Goal: Task Accomplishment & Management: Use online tool/utility

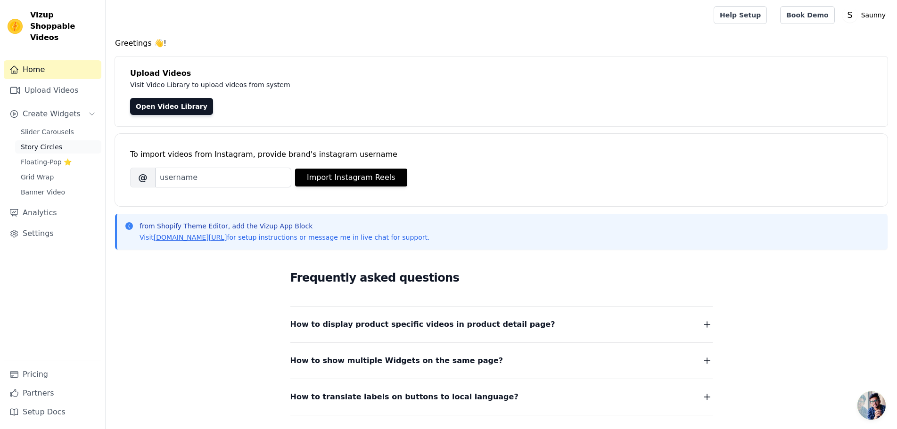
click at [46, 142] on span "Story Circles" at bounding box center [41, 146] width 41 height 9
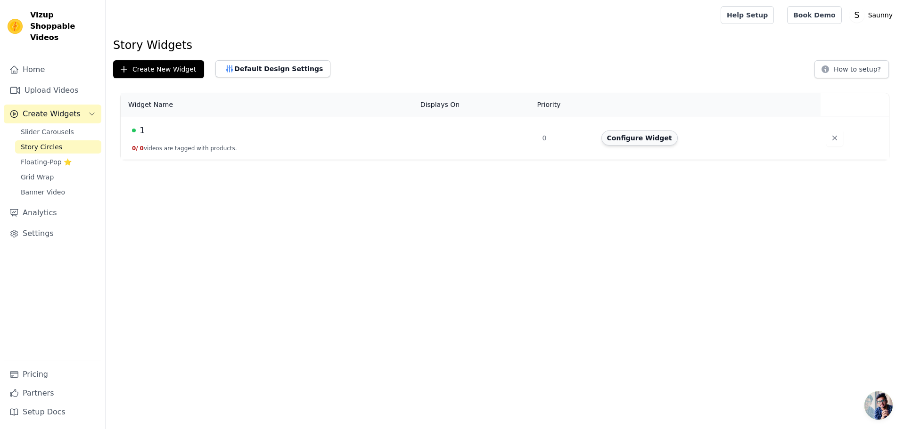
click at [648, 140] on button "Configure Widget" at bounding box center [639, 138] width 76 height 15
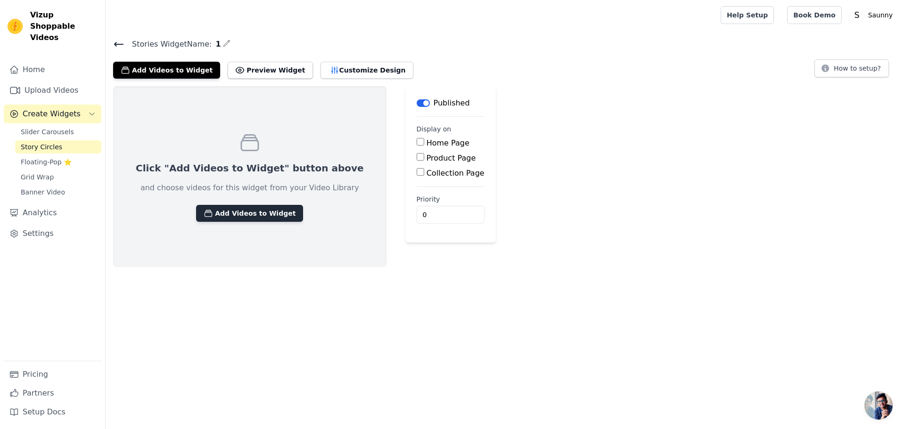
click at [265, 221] on button "Add Videos to Widget" at bounding box center [249, 213] width 107 height 17
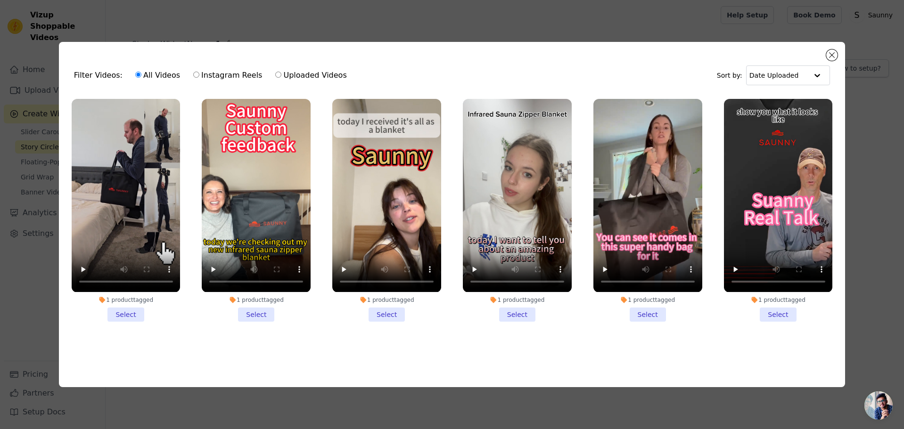
click at [135, 314] on li "1 product tagged Select" at bounding box center [126, 210] width 109 height 222
click at [0, 0] on input "1 product tagged Select" at bounding box center [0, 0] width 0 height 0
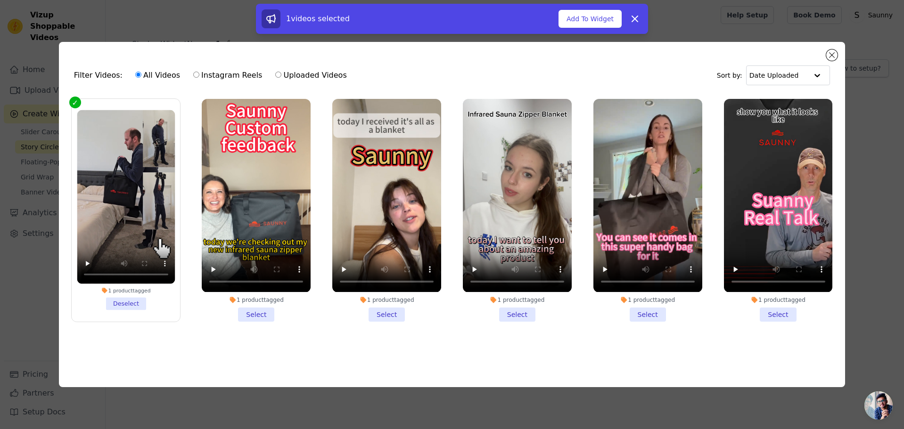
click at [258, 313] on li "1 product tagged Select" at bounding box center [256, 210] width 109 height 222
click at [0, 0] on input "1 product tagged Select" at bounding box center [0, 0] width 0 height 0
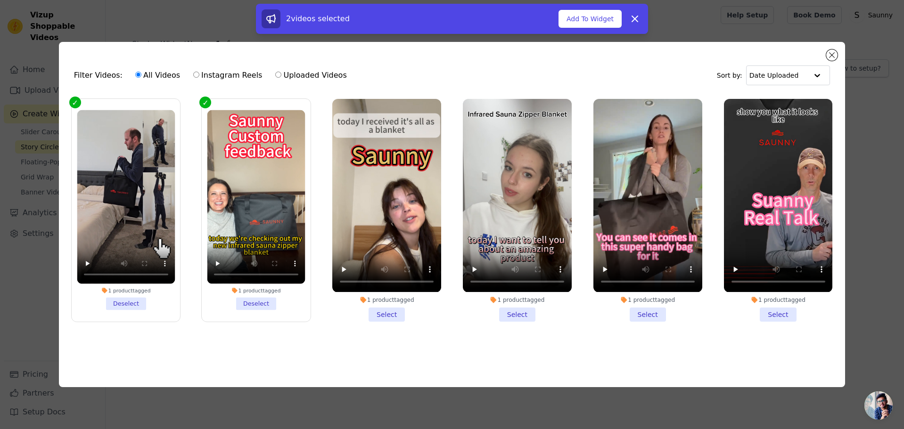
click at [392, 314] on li "1 product tagged Select" at bounding box center [386, 210] width 109 height 222
click at [0, 0] on input "1 product tagged Select" at bounding box center [0, 0] width 0 height 0
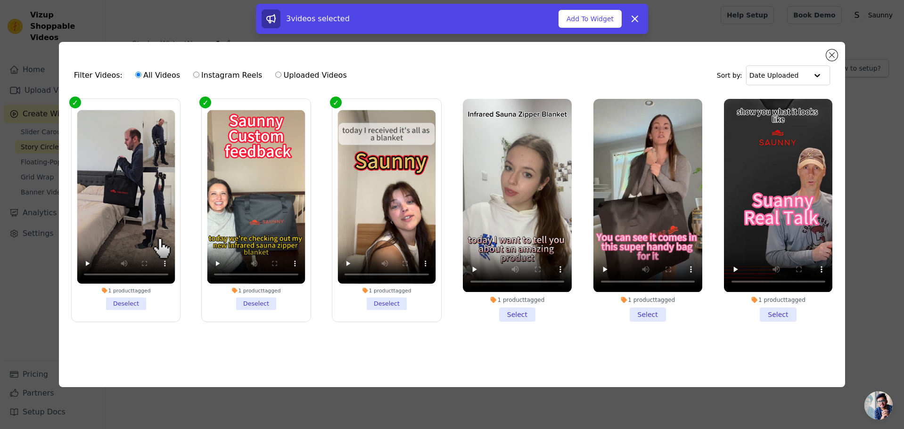
click at [524, 318] on li "1 product tagged Select" at bounding box center [517, 210] width 109 height 222
click at [0, 0] on input "1 product tagged Select" at bounding box center [0, 0] width 0 height 0
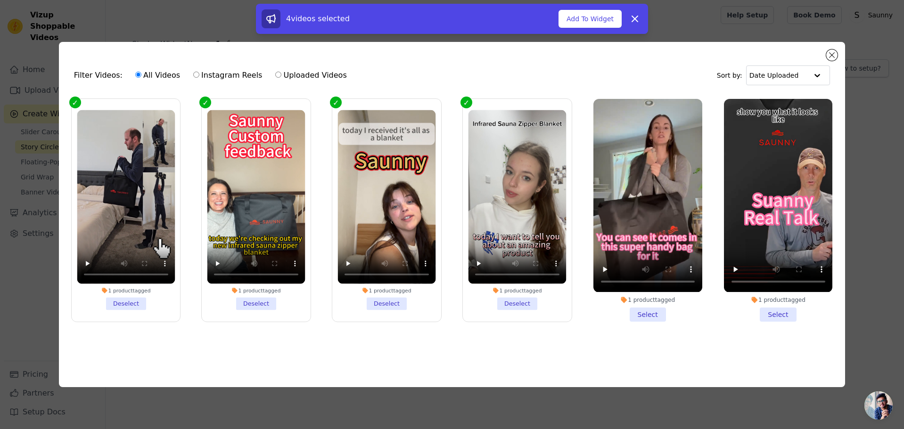
click at [660, 313] on li "1 product tagged Select" at bounding box center [647, 210] width 109 height 222
click at [0, 0] on input "1 product tagged Select" at bounding box center [0, 0] width 0 height 0
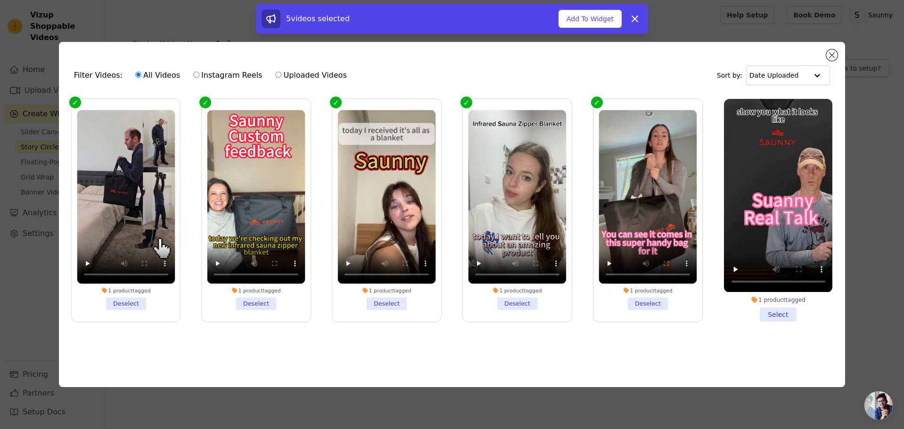
click at [781, 305] on li "1 product tagged Select" at bounding box center [778, 210] width 109 height 222
click at [0, 0] on input "1 product tagged Select" at bounding box center [0, 0] width 0 height 0
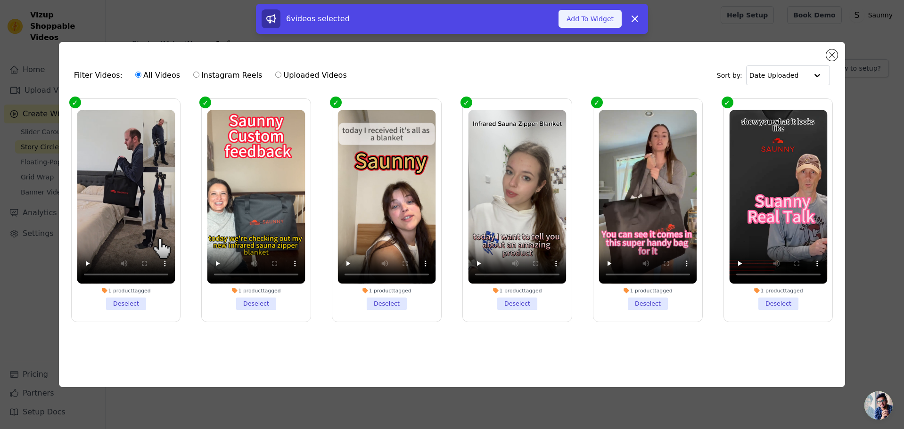
click at [596, 25] on button "Add To Widget" at bounding box center [589, 19] width 63 height 18
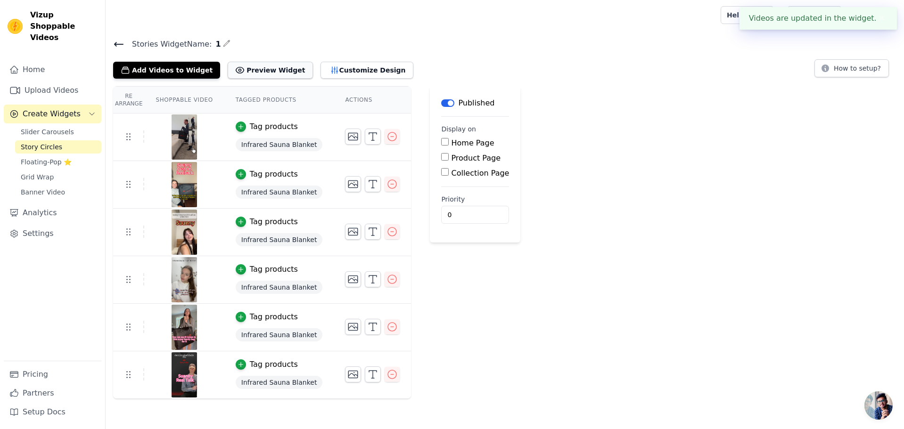
click at [258, 70] on button "Preview Widget" at bounding box center [270, 70] width 85 height 17
click at [369, 75] on button "Customize Design" at bounding box center [366, 70] width 93 height 17
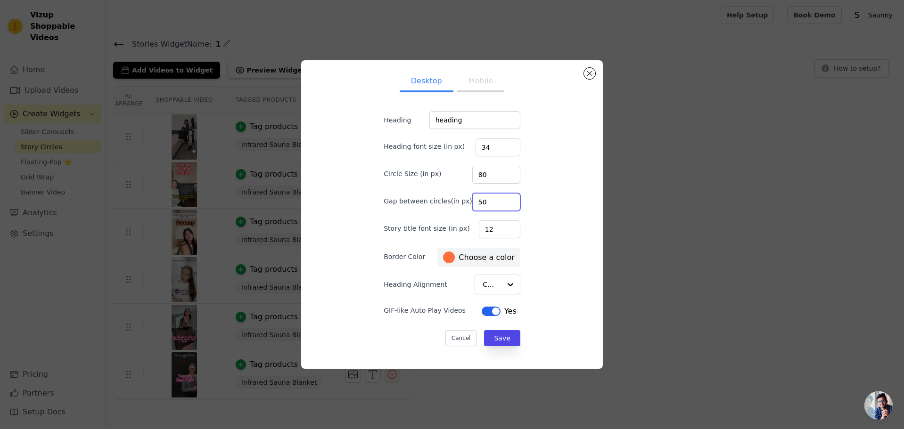
click at [487, 205] on input "50" at bounding box center [496, 202] width 48 height 18
drag, startPoint x: 449, startPoint y: 206, endPoint x: 388, endPoint y: 214, distance: 61.7
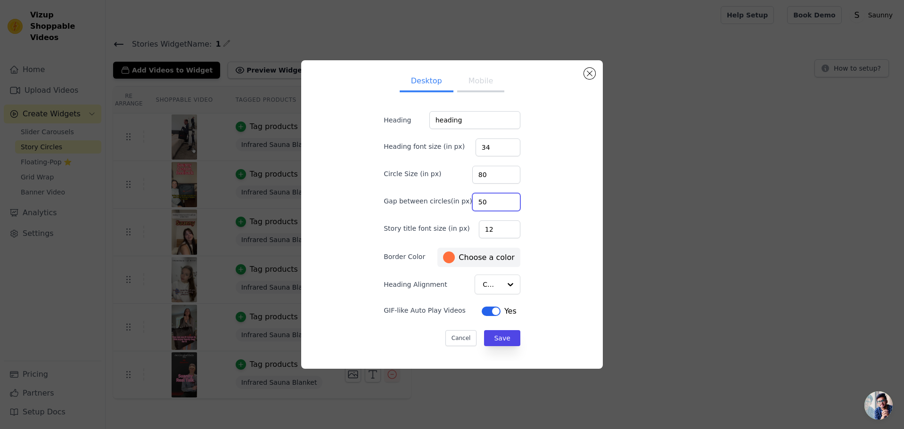
click at [388, 214] on form "Heading heading Heading font size (in px) 34 Circle Size (in px) 80 Gap between…" at bounding box center [452, 229] width 152 height 250
type input "20"
click at [558, 208] on div "Desktop Mobile Heading heading Heading font size (in px) 34 Circle Size (in px)…" at bounding box center [452, 215] width 287 height 294
click at [504, 287] on div at bounding box center [510, 284] width 19 height 19
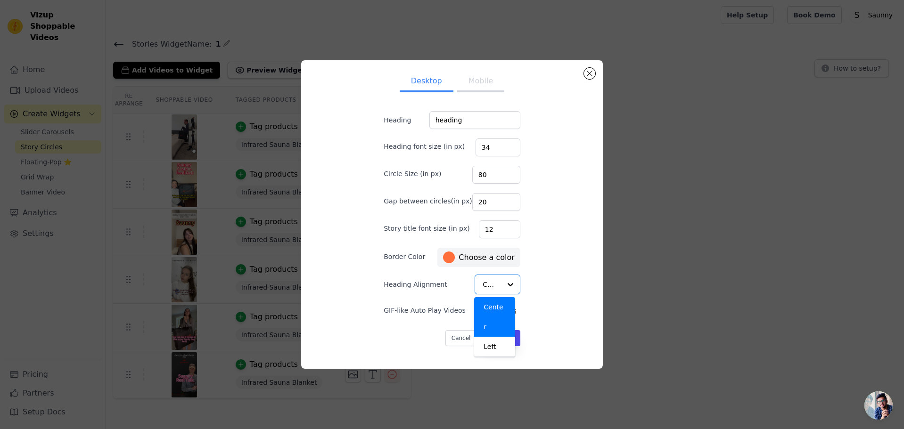
click at [551, 295] on div "Desktop Mobile Heading heading Heading font size (in px) 34 Circle Size (in px)…" at bounding box center [452, 215] width 287 height 294
click at [504, 344] on button "Save" at bounding box center [502, 338] width 36 height 16
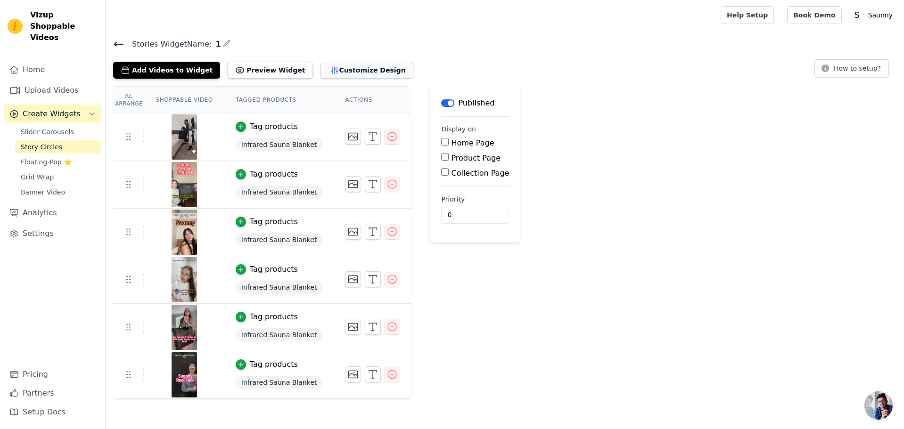
click at [368, 76] on button "Customize Design" at bounding box center [366, 70] width 93 height 17
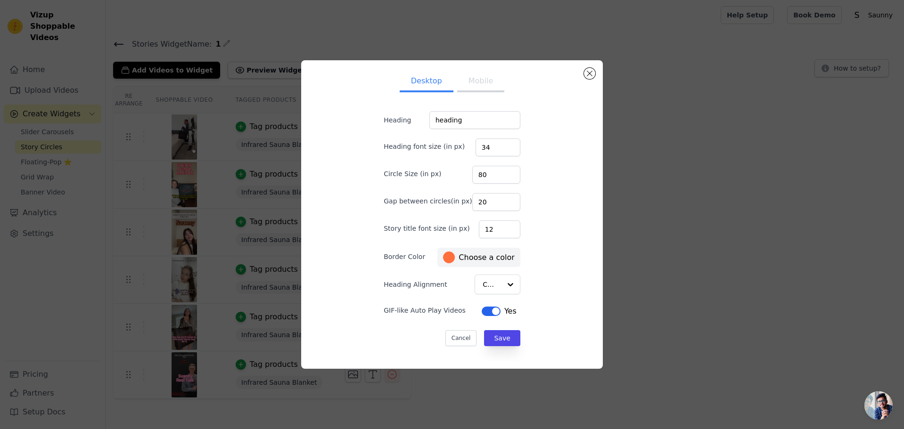
click at [461, 95] on ul "Desktop Mobile" at bounding box center [452, 82] width 167 height 28
click at [465, 86] on button "Mobile" at bounding box center [480, 82] width 47 height 21
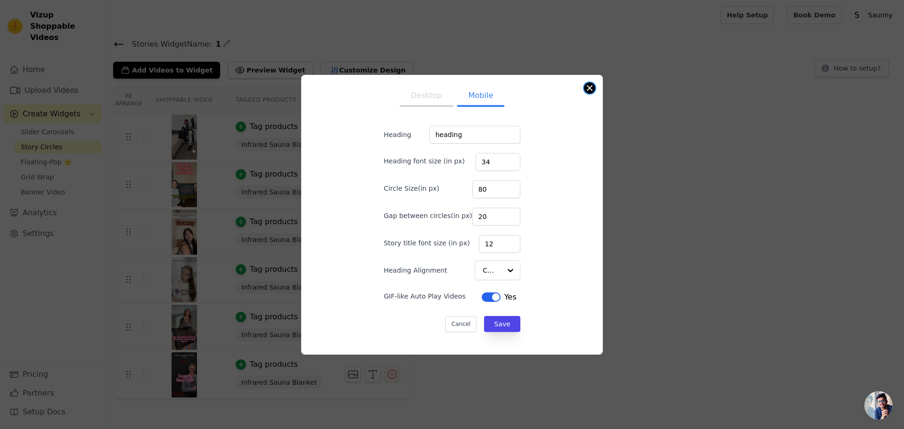
click at [590, 87] on button "Close modal" at bounding box center [589, 87] width 11 height 11
